Goal: Task Accomplishment & Management: Manage account settings

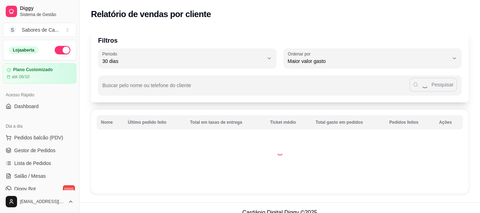
select select "30"
select select "HIGHEST_TOTAL_SPENT_WITH_ORDERS"
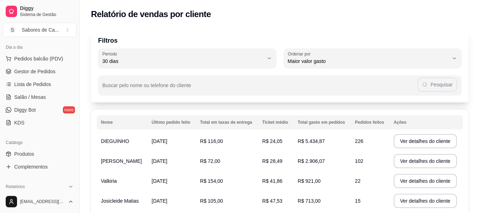
scroll to position [78, 0]
click at [62, 86] on link "Lista de Pedidos" at bounding box center [40, 85] width 74 height 11
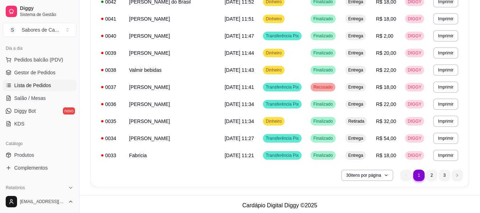
scroll to position [453, 0]
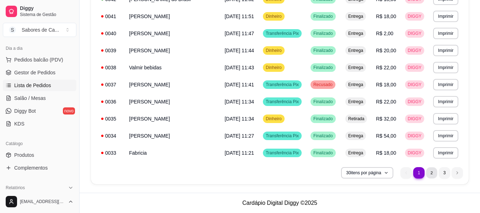
click at [431, 172] on li "2" at bounding box center [431, 172] width 11 height 11
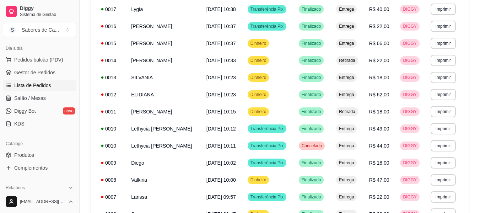
scroll to position [374, 0]
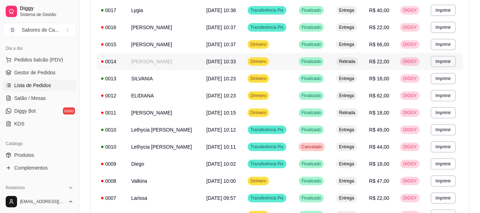
click at [310, 62] on span "Finalizado" at bounding box center [311, 62] width 22 height 6
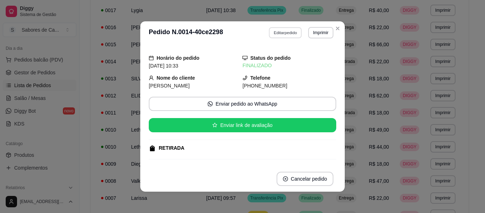
click at [295, 31] on button "Editar pedido" at bounding box center [285, 32] width 33 height 11
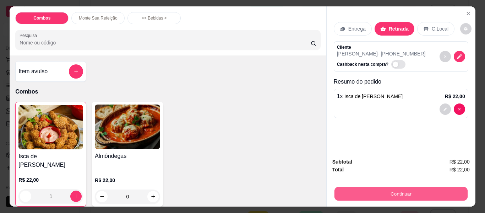
click at [359, 187] on button "Continuar" at bounding box center [400, 194] width 133 height 14
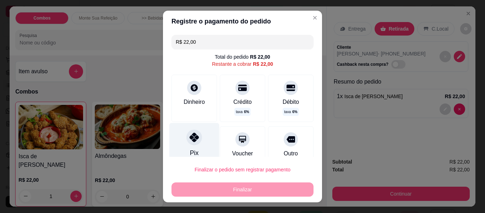
click at [196, 147] on div "Pix" at bounding box center [194, 144] width 50 height 42
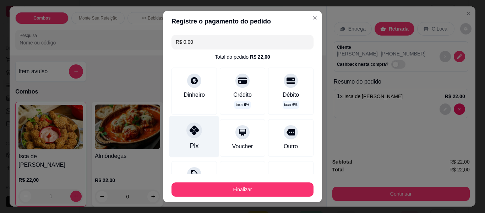
type input "R$ 0,00"
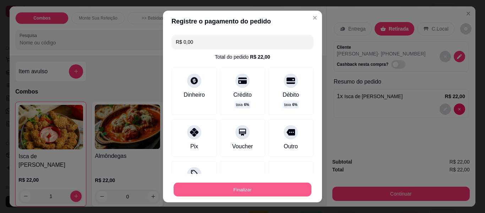
click at [212, 191] on button "Finalizar" at bounding box center [243, 190] width 138 height 14
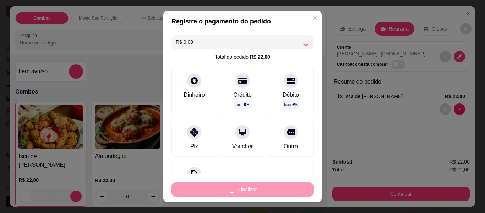
type input "0"
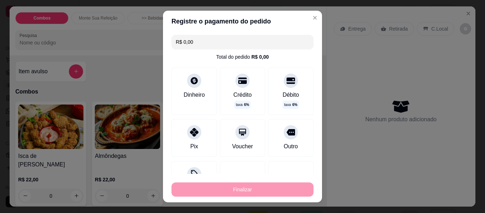
type input "-R$ 22,00"
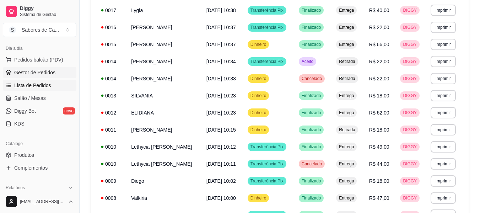
click at [52, 76] on link "Gestor de Pedidos" at bounding box center [40, 72] width 74 height 11
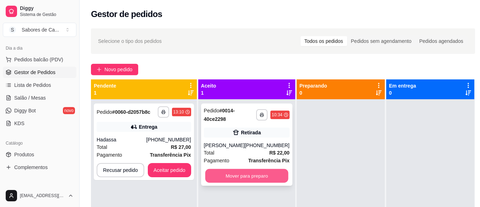
click at [234, 179] on button "Mover para preparo" at bounding box center [246, 176] width 83 height 14
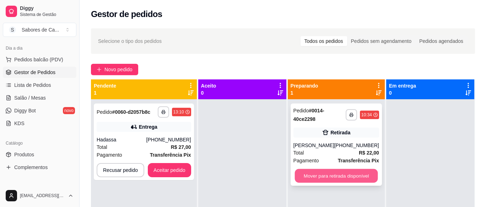
click at [301, 175] on button "Mover para retirada disponível" at bounding box center [335, 176] width 83 height 14
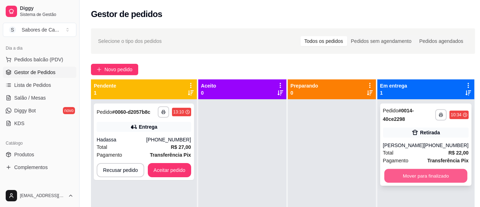
click at [432, 176] on button "Mover para finalizado" at bounding box center [425, 176] width 83 height 14
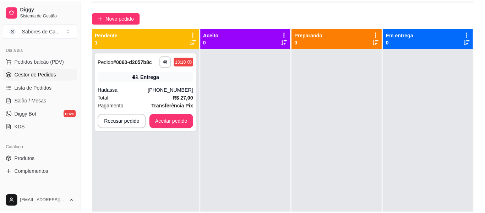
scroll to position [56, 0]
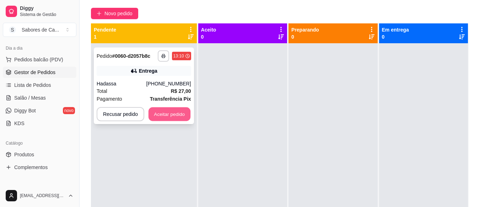
click at [166, 110] on button "Aceitar pedido" at bounding box center [169, 115] width 42 height 14
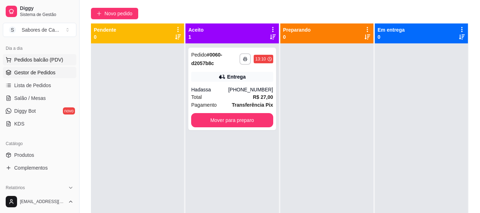
click at [55, 58] on span "Pedidos balcão (PDV)" at bounding box center [38, 59] width 49 height 7
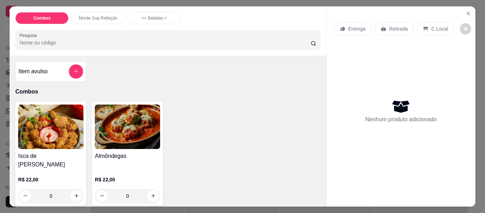
scroll to position [111, 0]
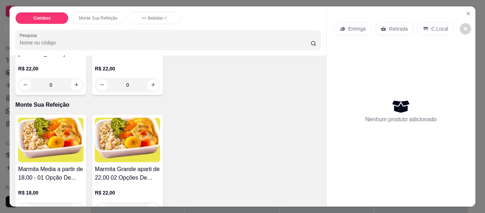
click at [49, 141] on img at bounding box center [50, 140] width 65 height 44
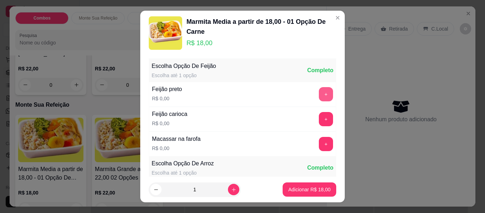
click at [319, 94] on button "+" at bounding box center [326, 94] width 14 height 14
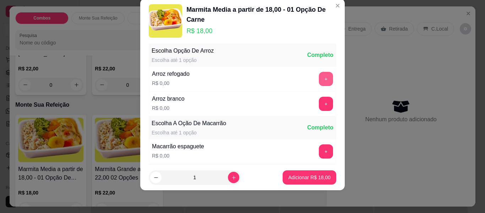
scroll to position [101, 0]
click at [319, 102] on button "+" at bounding box center [326, 104] width 14 height 14
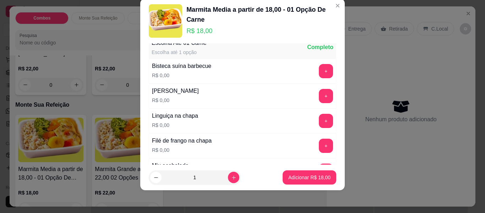
scroll to position [246, 0]
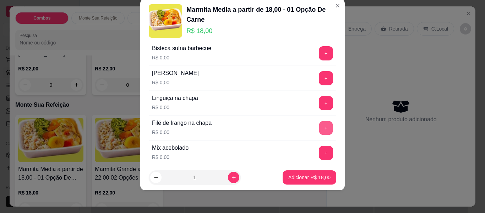
click at [319, 129] on button "+" at bounding box center [326, 128] width 14 height 14
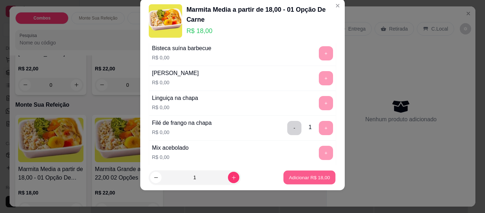
click at [311, 172] on button "Adicionar R$ 18,00" at bounding box center [309, 178] width 52 height 14
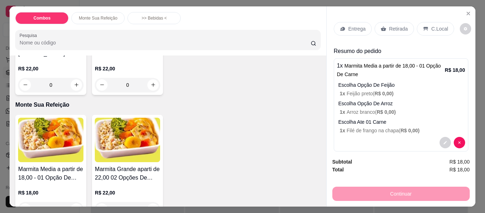
click at [349, 26] on p "Entrega" at bounding box center [356, 28] width 17 height 7
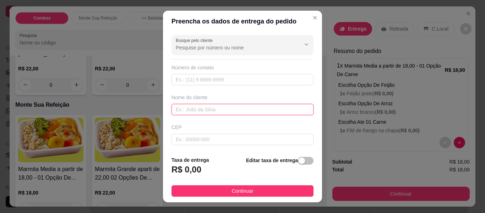
click at [205, 108] on input "text" at bounding box center [243, 109] width 142 height 11
type input "[PERSON_NAME]"
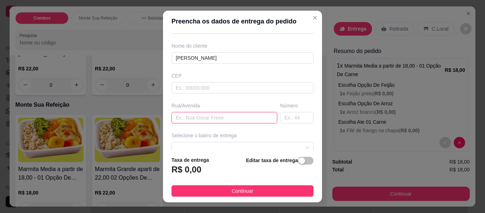
click at [226, 119] on input "text" at bounding box center [225, 117] width 106 height 11
type input "RUA [PERSON_NAME]"
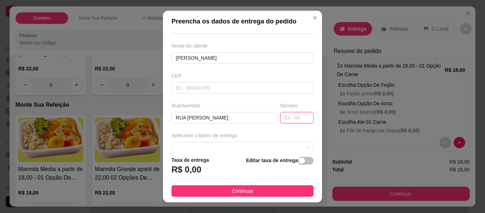
drag, startPoint x: 299, startPoint y: 114, endPoint x: 294, endPoint y: 116, distance: 6.0
click at [294, 116] on input "text" at bounding box center [296, 117] width 33 height 11
type input "64"
click at [298, 161] on button "button" at bounding box center [306, 161] width 16 height 8
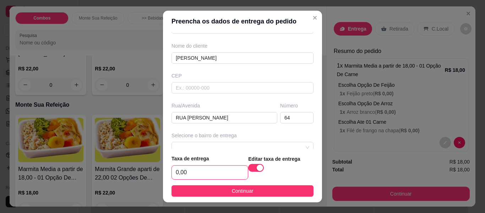
click at [206, 169] on input "0,00" at bounding box center [210, 172] width 76 height 13
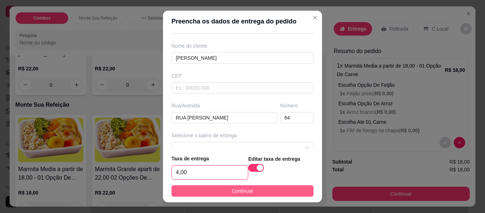
type input "4,00"
click at [252, 187] on button "Continuar" at bounding box center [243, 190] width 142 height 11
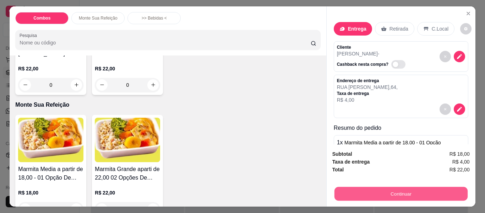
click at [339, 190] on button "Continuar" at bounding box center [400, 194] width 133 height 14
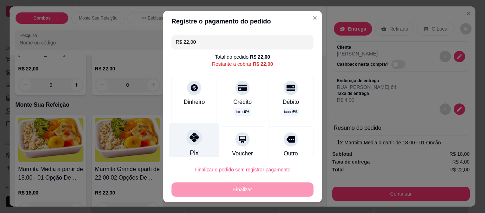
click at [190, 151] on div "Pix" at bounding box center [194, 152] width 9 height 9
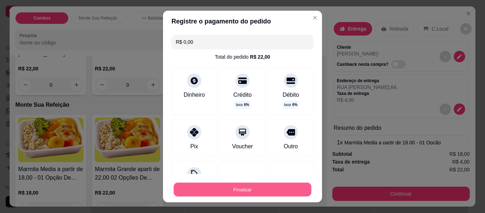
click at [194, 186] on button "Finalizar" at bounding box center [243, 190] width 138 height 14
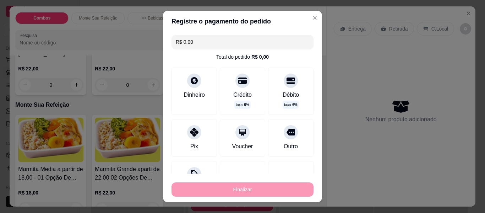
type input "-R$ 22,00"
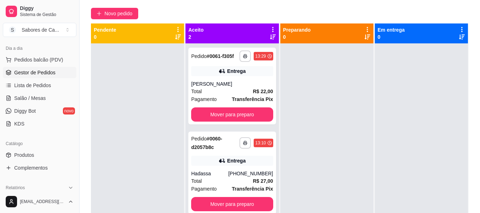
click at [194, 186] on span "Pagamento" at bounding box center [204, 189] width 26 height 8
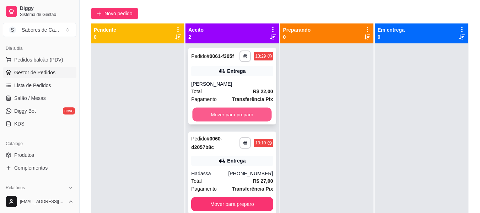
click at [253, 115] on button "Mover para preparo" at bounding box center [232, 115] width 79 height 14
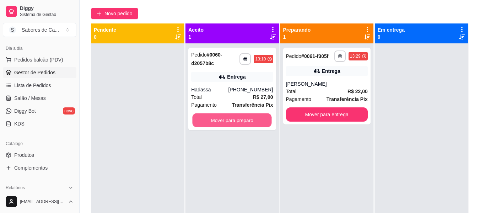
click at [253, 115] on button "Mover para preparo" at bounding box center [232, 120] width 79 height 14
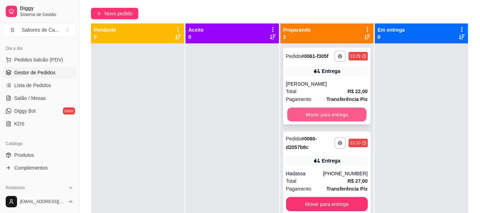
click at [293, 116] on button "Mover para entrega" at bounding box center [326, 115] width 79 height 14
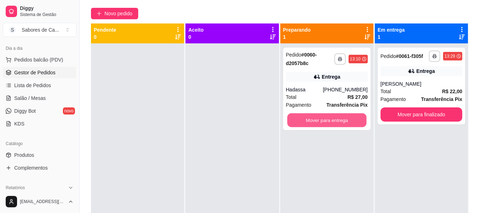
click at [293, 116] on button "Mover para entrega" at bounding box center [326, 120] width 79 height 14
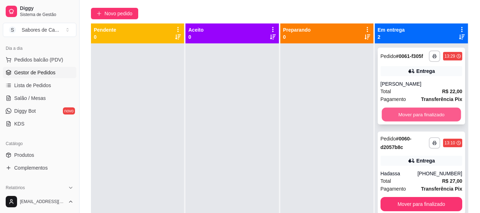
click at [388, 112] on button "Mover para finalizado" at bounding box center [421, 115] width 79 height 14
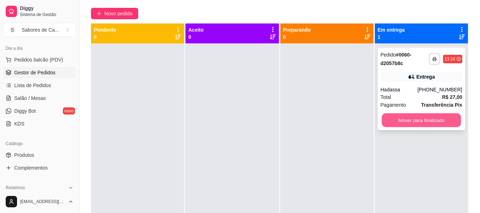
click at [388, 120] on button "Mover para finalizado" at bounding box center [421, 120] width 79 height 14
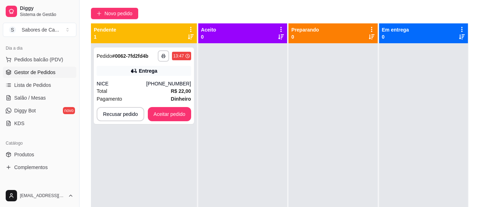
click at [388, 120] on div at bounding box center [423, 146] width 89 height 207
click at [158, 83] on div "[PHONE_NUMBER]" at bounding box center [168, 83] width 45 height 7
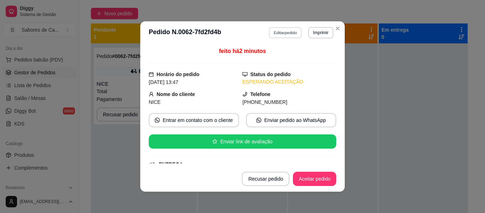
click at [287, 32] on button "Editar pedido" at bounding box center [285, 32] width 33 height 11
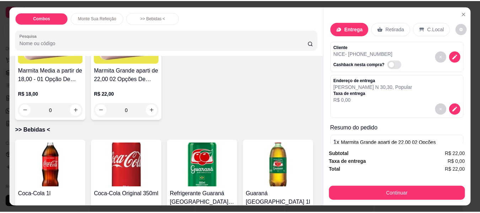
scroll to position [245, 0]
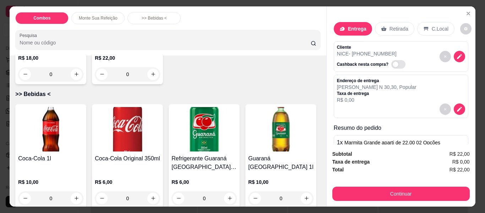
click at [109, 142] on div "Coca-Cola Original 350ml R$ 6,00 0" at bounding box center [127, 156] width 71 height 104
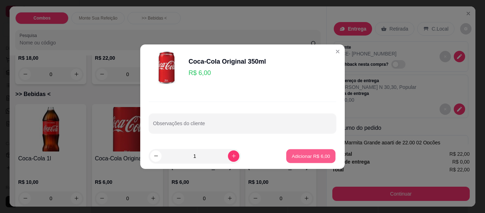
click at [296, 156] on p "Adicionar R$ 6,00" at bounding box center [311, 155] width 38 height 7
type input "1"
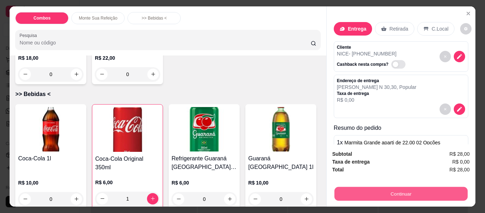
click at [342, 192] on button "Continuar" at bounding box center [400, 194] width 133 height 14
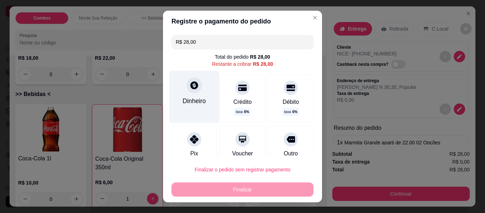
click at [195, 94] on div "Dinheiro" at bounding box center [194, 97] width 50 height 52
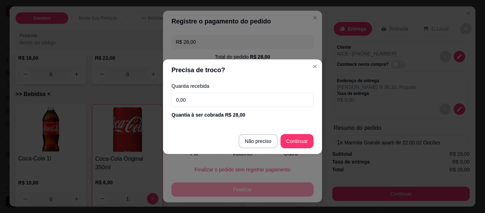
click at [197, 102] on input "0,00" at bounding box center [243, 100] width 142 height 14
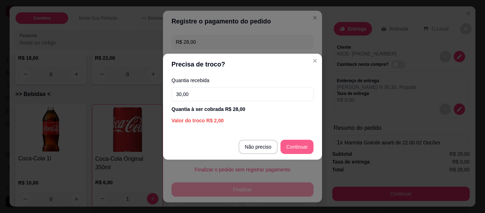
type input "30,00"
type input "R$ 0,00"
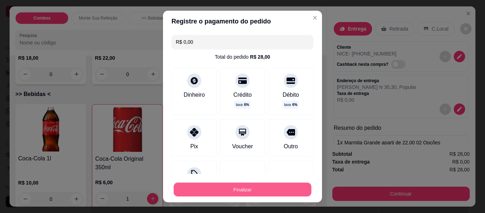
click at [283, 188] on button "Finalizar" at bounding box center [243, 190] width 138 height 14
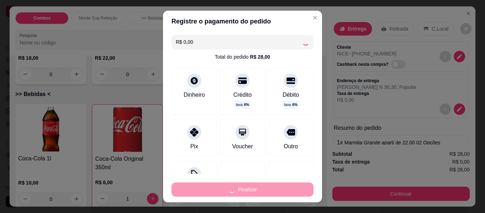
type input "0"
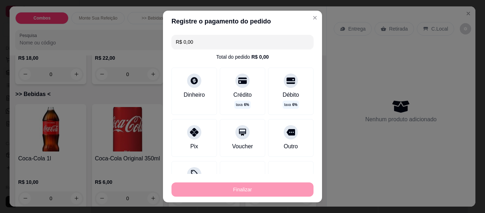
type input "-R$ 28,00"
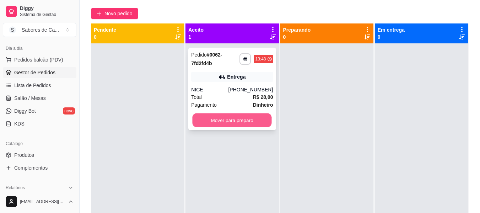
click at [252, 123] on button "Mover para preparo" at bounding box center [232, 120] width 79 height 14
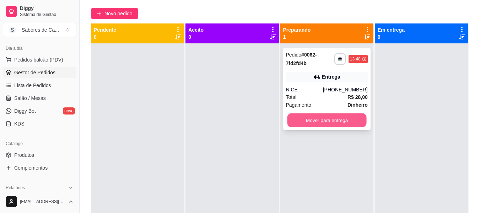
click at [302, 123] on button "Mover para entrega" at bounding box center [326, 120] width 79 height 14
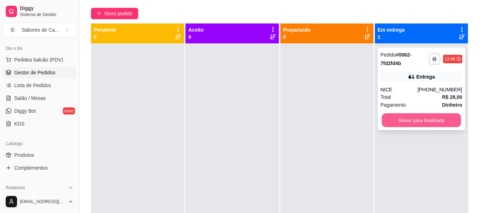
click at [394, 119] on button "Mover para finalizado" at bounding box center [421, 120] width 79 height 14
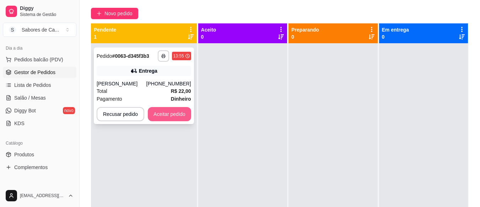
click at [175, 111] on button "Aceitar pedido" at bounding box center [169, 114] width 43 height 14
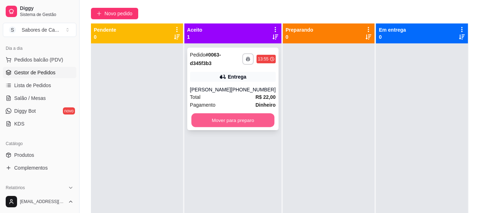
click at [239, 116] on button "Mover para preparo" at bounding box center [232, 120] width 83 height 14
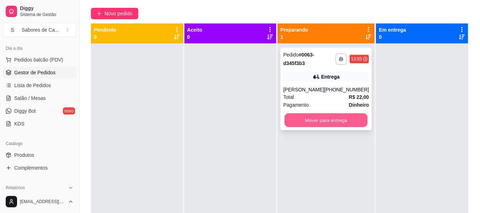
click at [326, 123] on button "Mover para entrega" at bounding box center [326, 120] width 83 height 14
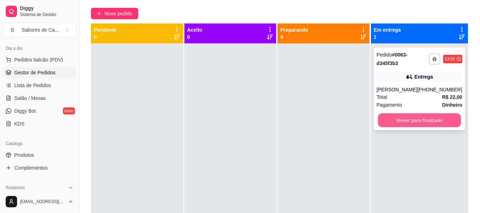
click at [395, 123] on button "Mover para finalizado" at bounding box center [419, 120] width 83 height 14
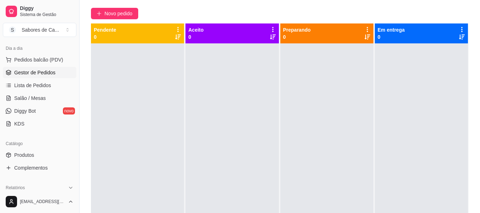
click at [74, 95] on div "Diggy Sistema de Gestão S Sabores de Ca ... Loja aberta Plano Customizado até 0…" at bounding box center [39, 106] width 79 height 213
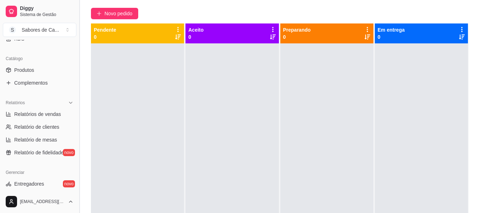
scroll to position [166, 0]
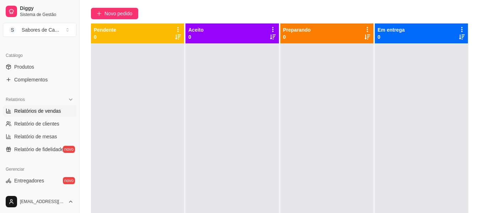
click at [61, 108] on link "Relatórios de vendas" at bounding box center [40, 110] width 74 height 11
select select "ALL"
select select "0"
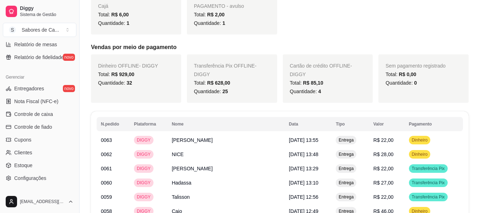
scroll to position [269, 0]
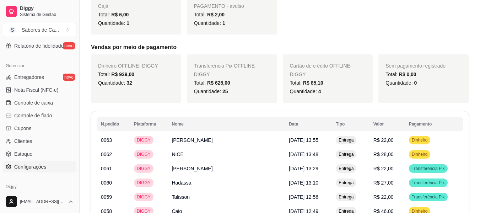
click at [56, 166] on link "Configurações" at bounding box center [40, 166] width 74 height 11
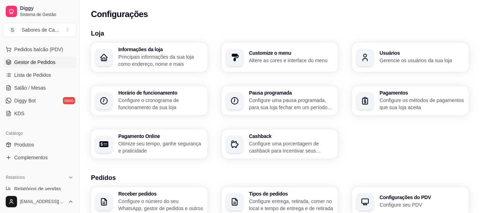
scroll to position [70, 0]
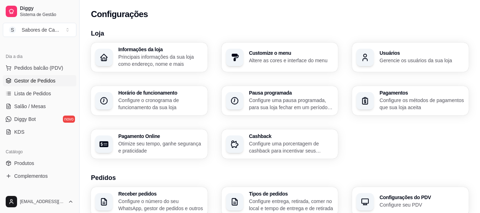
click at [40, 84] on span "Gestor de Pedidos" at bounding box center [34, 80] width 41 height 7
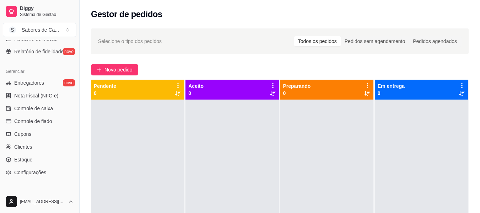
scroll to position [298, 0]
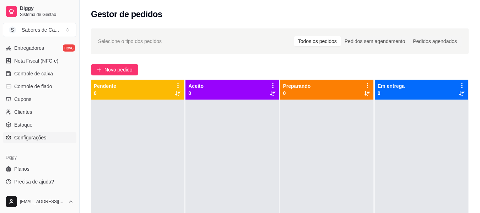
click at [54, 136] on link "Configurações" at bounding box center [40, 137] width 74 height 11
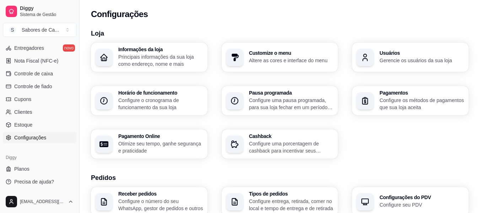
scroll to position [67, 0]
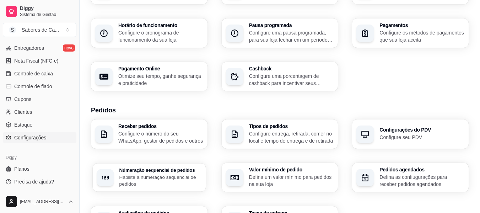
click at [136, 182] on p "Habilite a númeração sequencial de pedidos" at bounding box center [160, 180] width 82 height 14
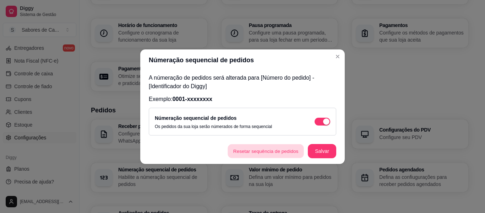
click at [266, 150] on button "Resetar sequência de pedidos" at bounding box center [266, 151] width 76 height 14
